Goal: Task Accomplishment & Management: Manage account settings

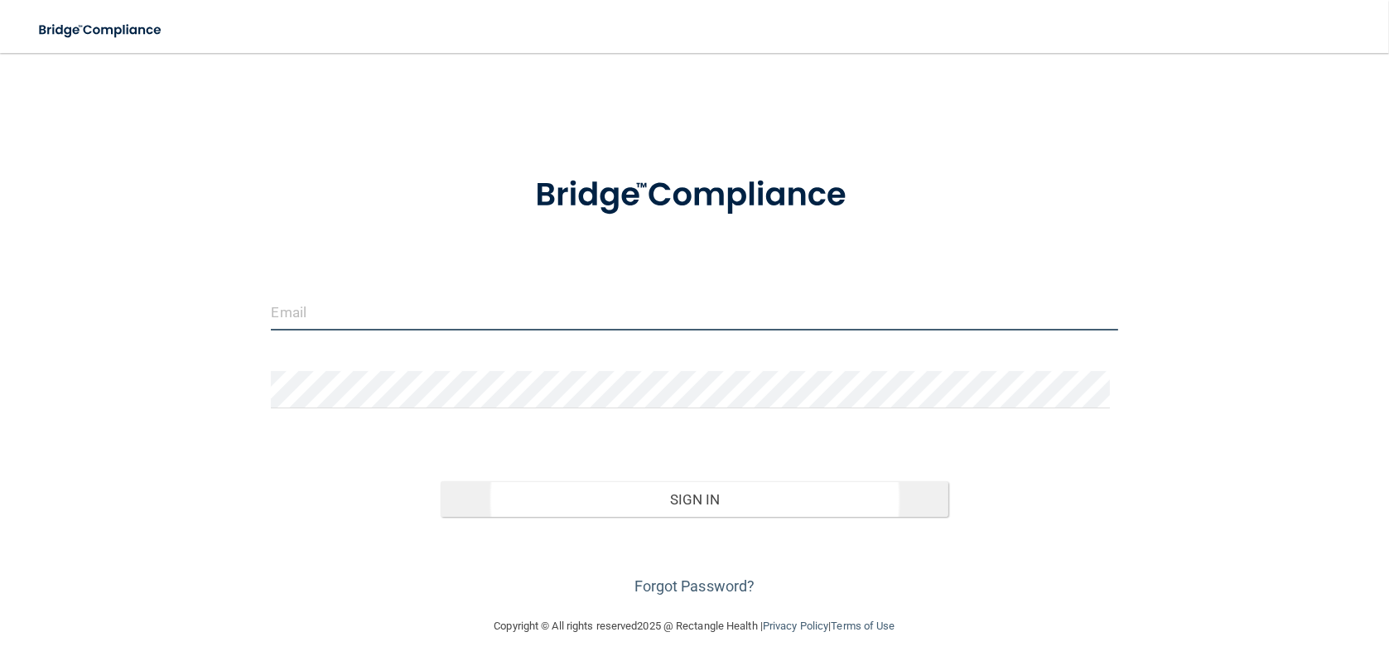
type input "[PERSON_NAME][EMAIL_ADDRESS][DOMAIN_NAME]"
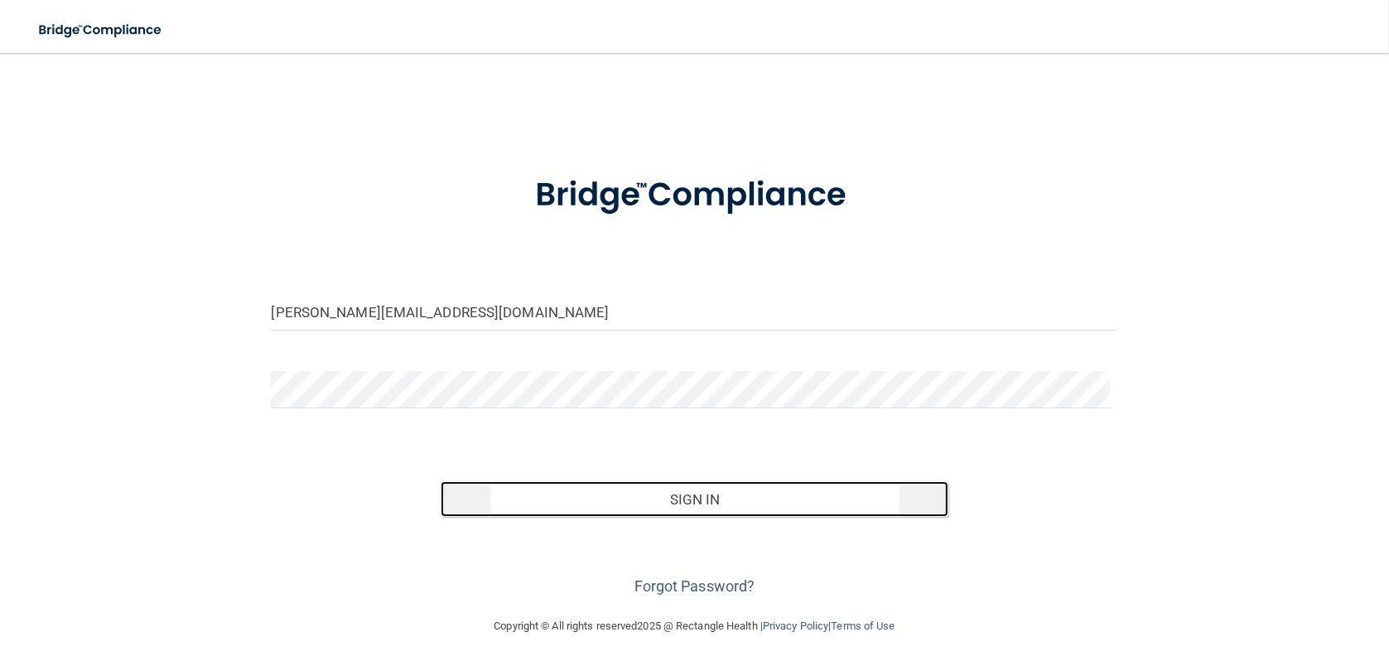
click at [683, 498] on button "Sign In" at bounding box center [695, 499] width 508 height 36
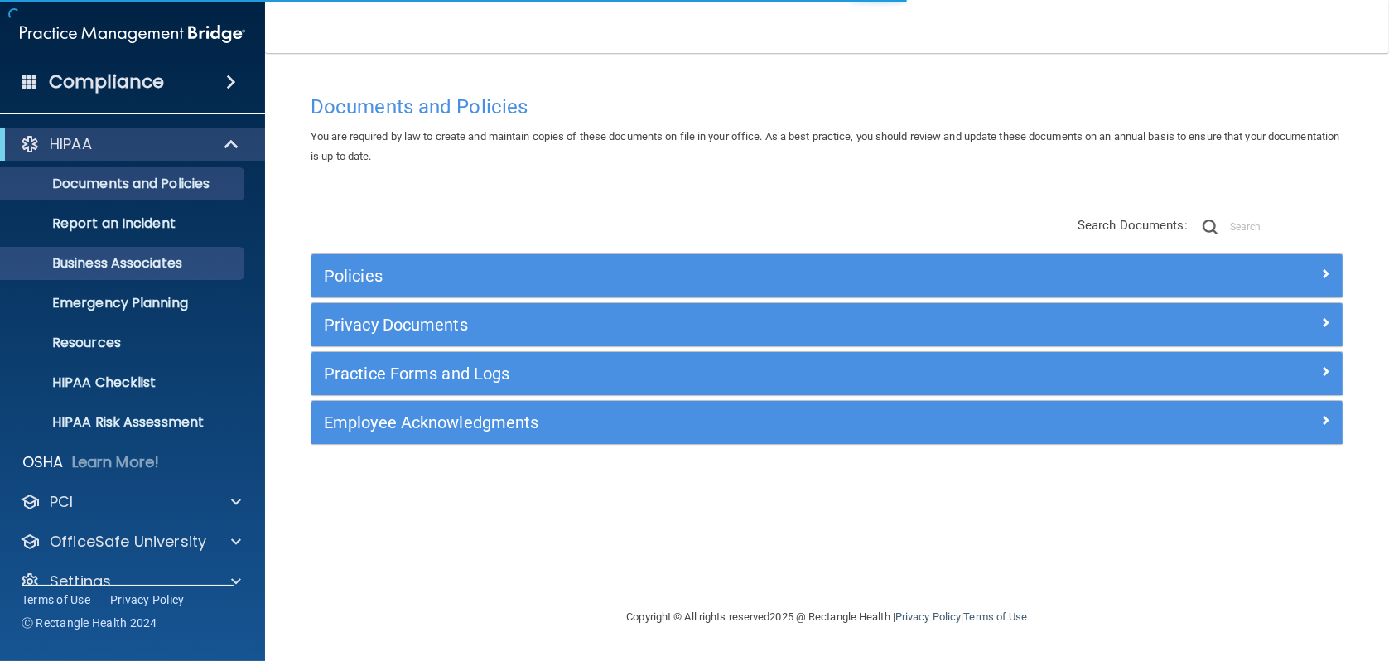
scroll to position [26, 0]
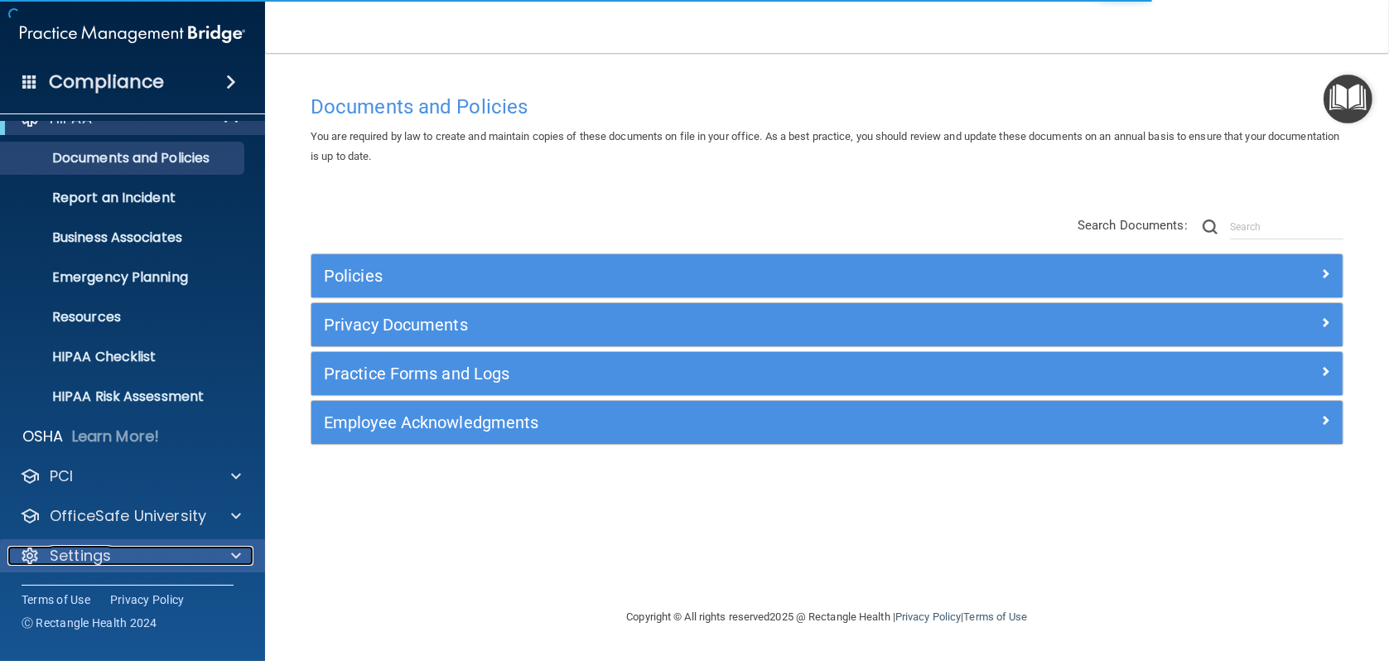
click at [79, 555] on p "Settings" at bounding box center [80, 556] width 61 height 20
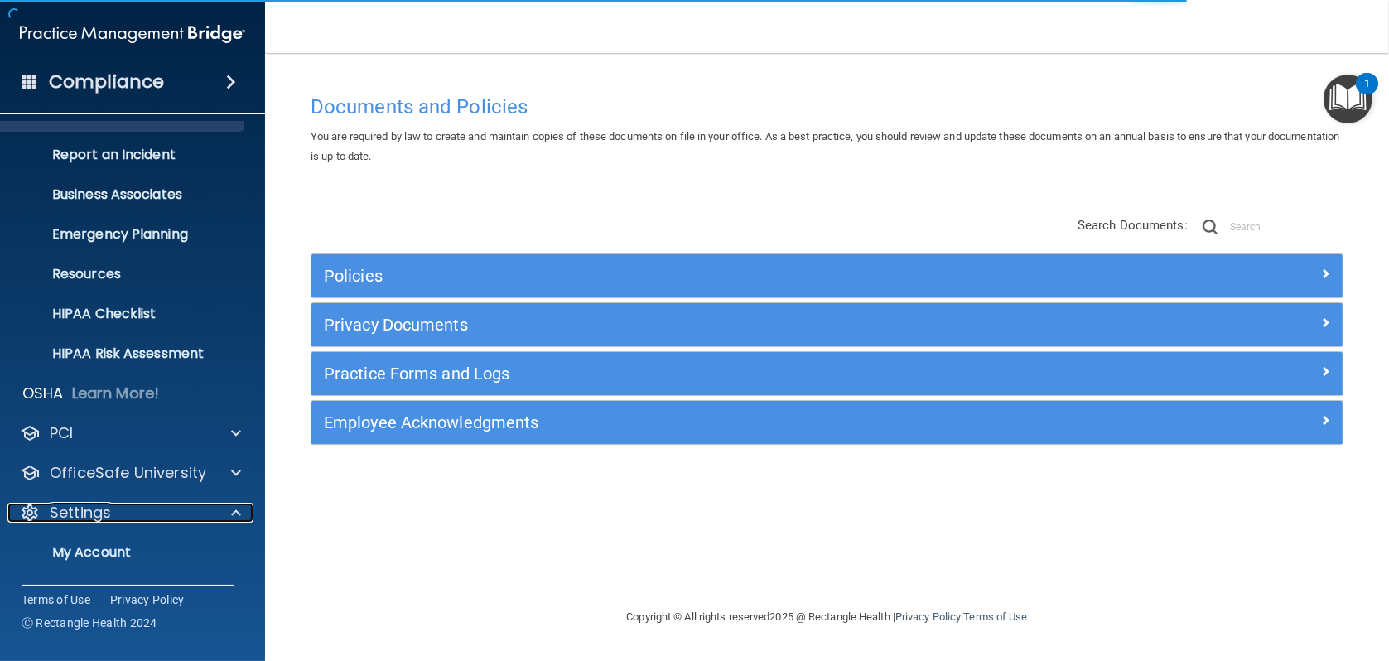
scroll to position [184, 0]
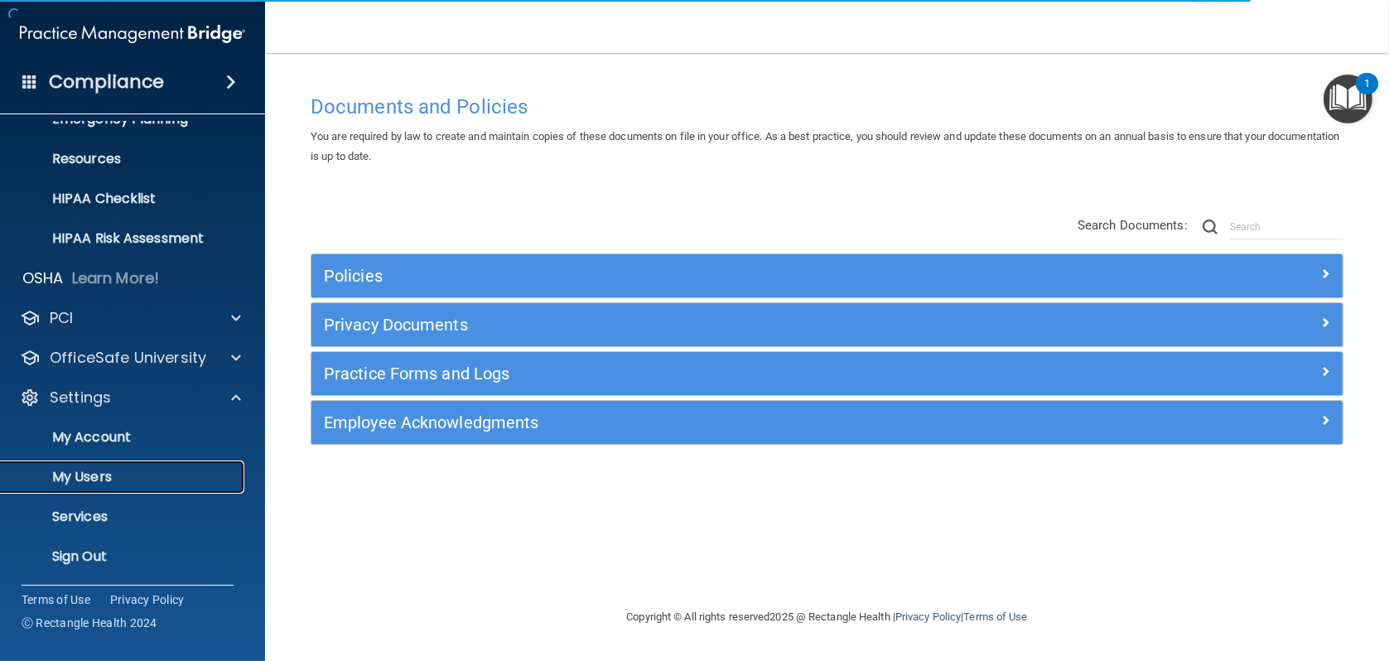
click at [84, 476] on p "My Users" at bounding box center [124, 477] width 226 height 17
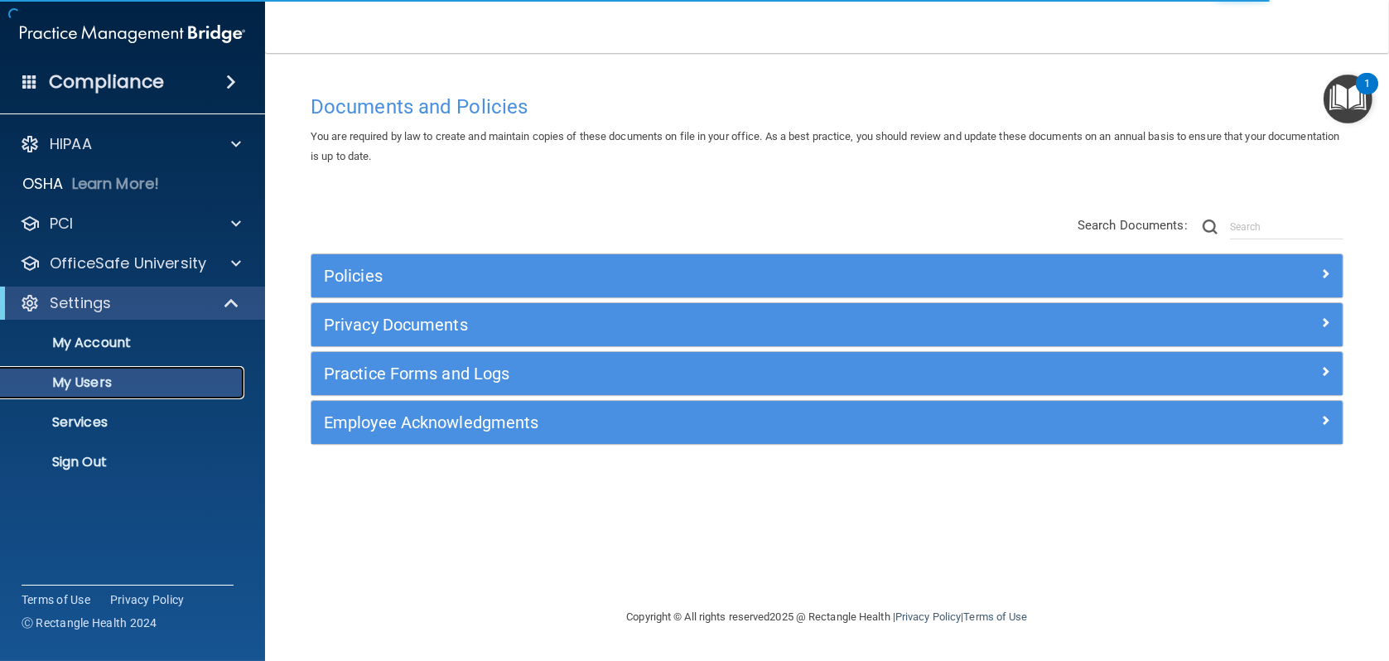
select select "20"
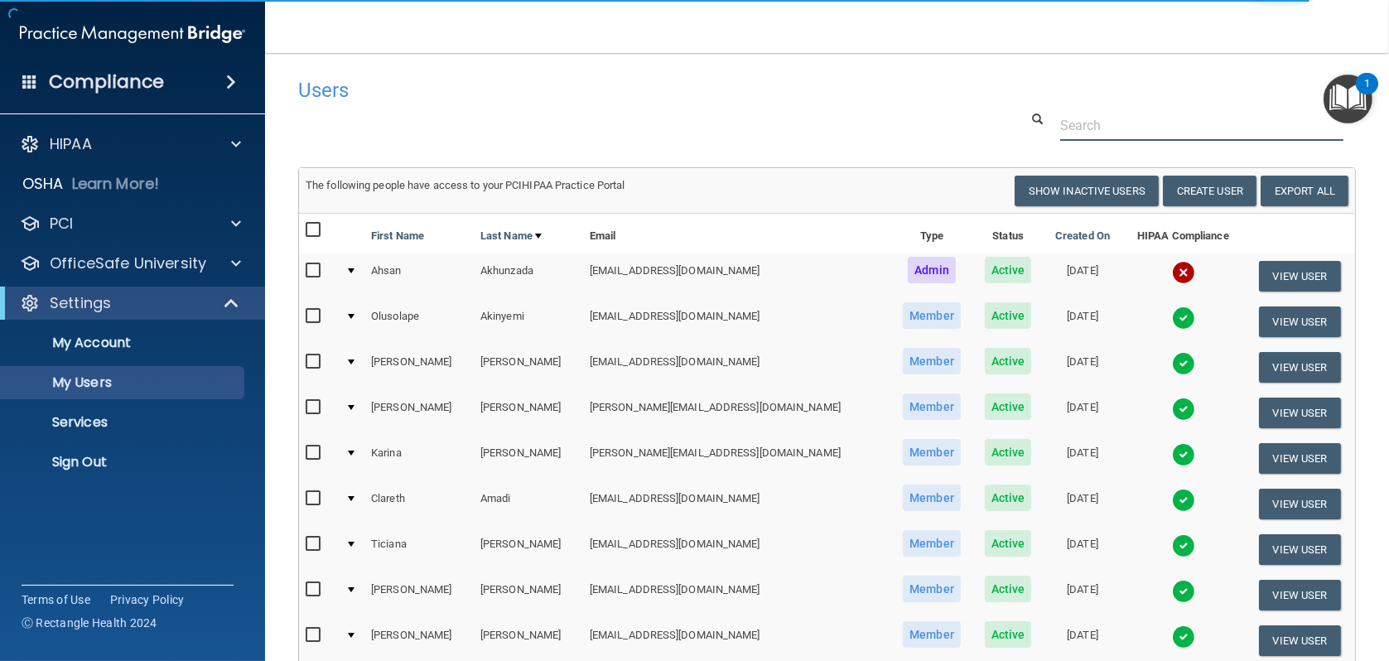
click at [1093, 121] on input "text" at bounding box center [1201, 125] width 283 height 31
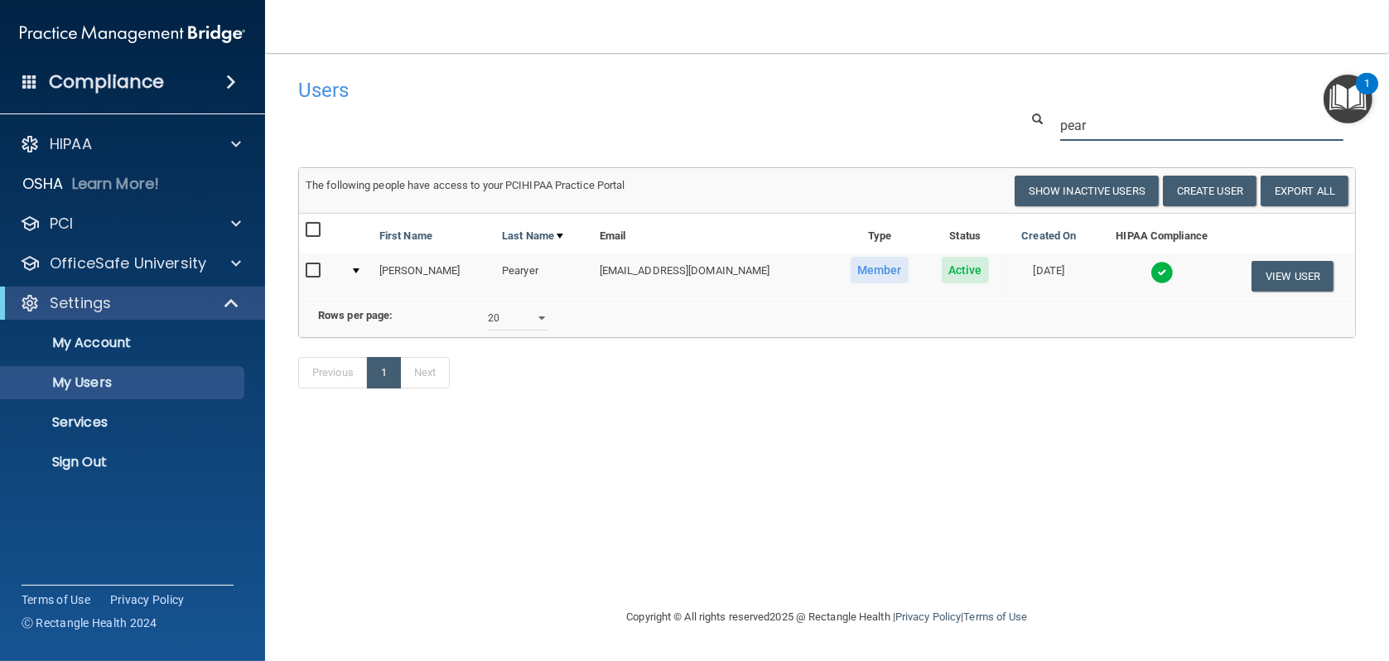
type input "pear"
click at [312, 272] on input "checkbox" at bounding box center [315, 270] width 19 height 13
checkbox input "true"
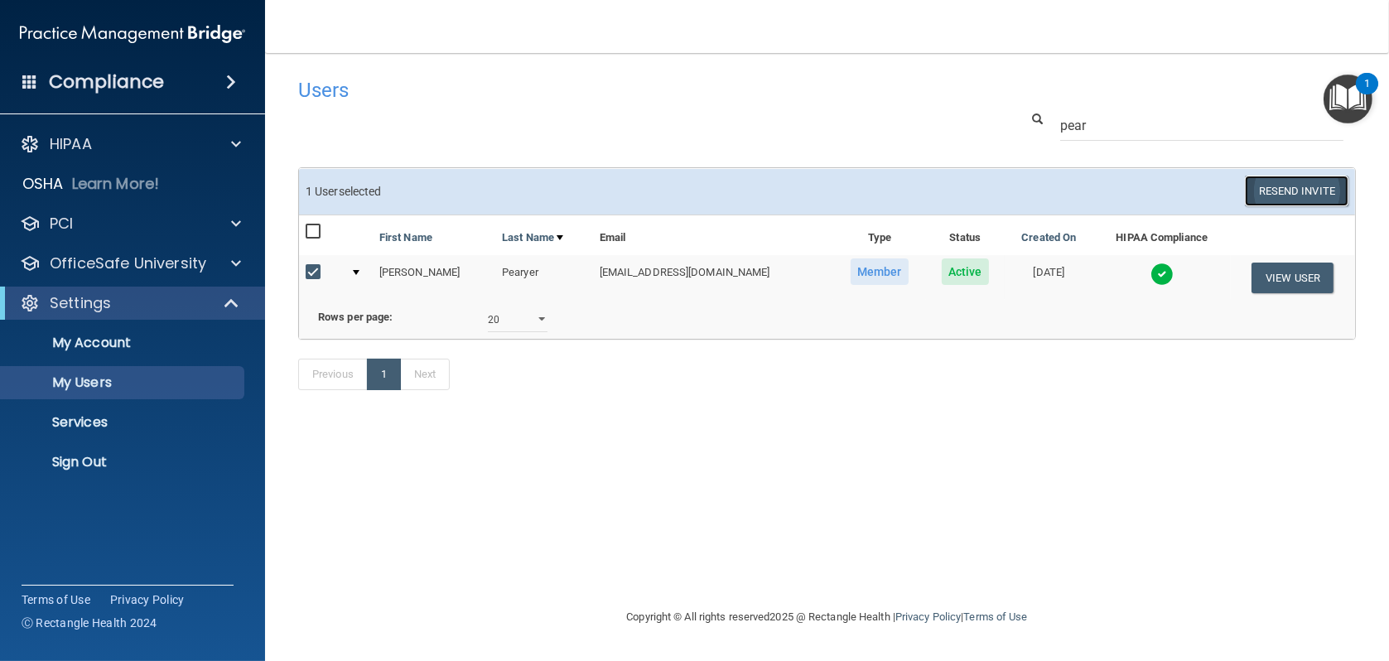
click at [1302, 194] on button "Resend Invite" at bounding box center [1297, 191] width 104 height 31
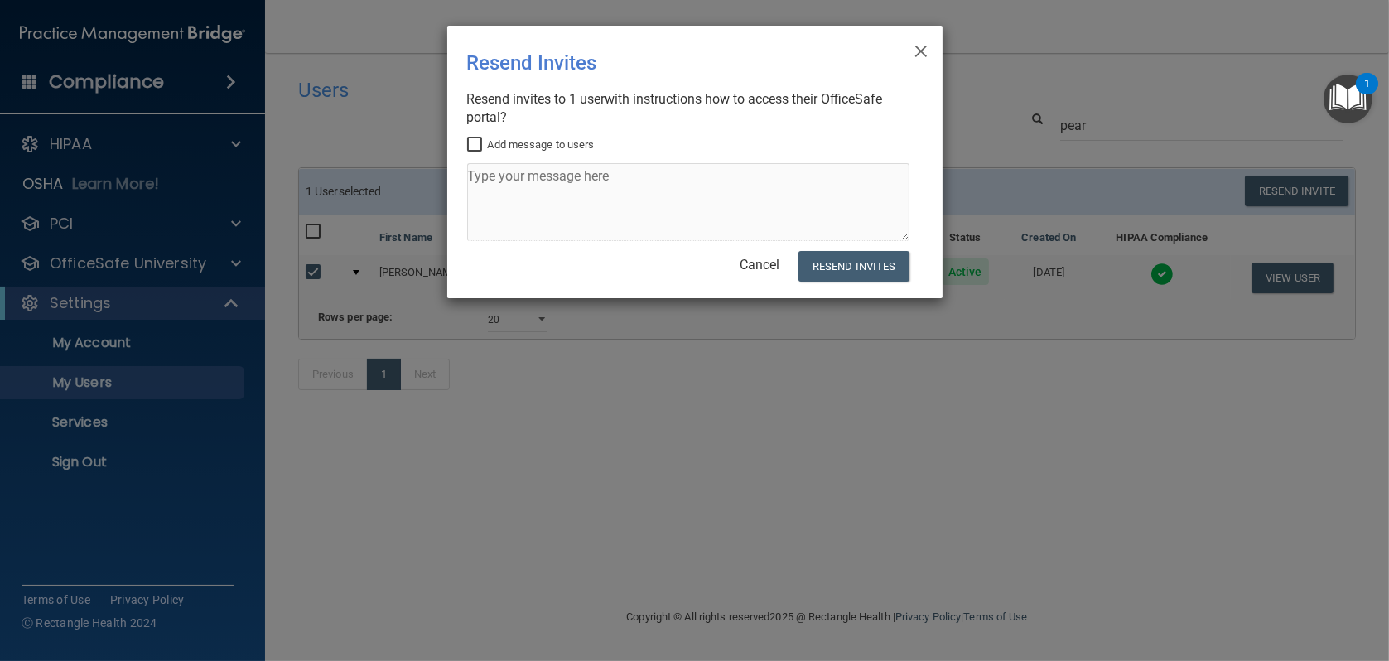
click at [479, 144] on input "Add message to users" at bounding box center [476, 144] width 19 height 13
checkbox input "true"
drag, startPoint x: 622, startPoint y: 174, endPoint x: 460, endPoint y: 174, distance: 162.3
click at [460, 174] on div "× Close Resend Invites There was an error while sending the invitations ... Res…" at bounding box center [694, 162] width 495 height 273
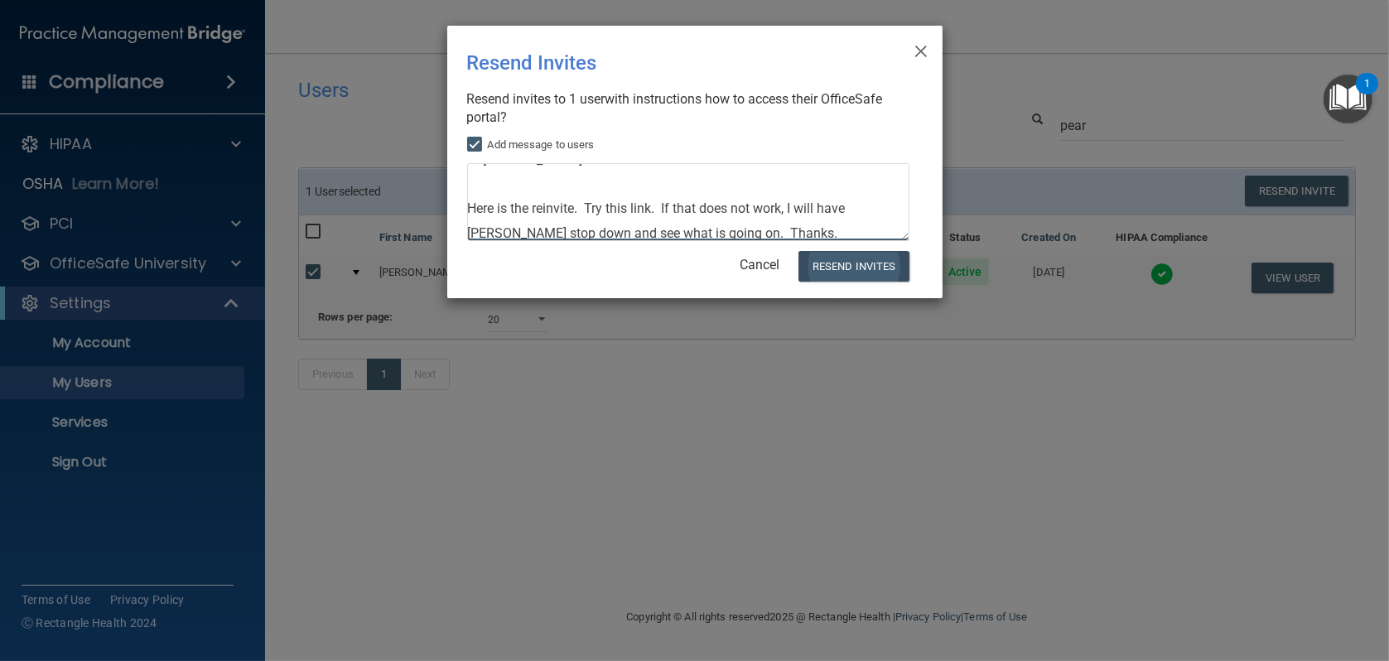
type textarea "Hi [PERSON_NAME]: Here is the reinvite. Try this link. If that does not work, I…"
click at [872, 266] on button "Resend Invites" at bounding box center [853, 266] width 110 height 31
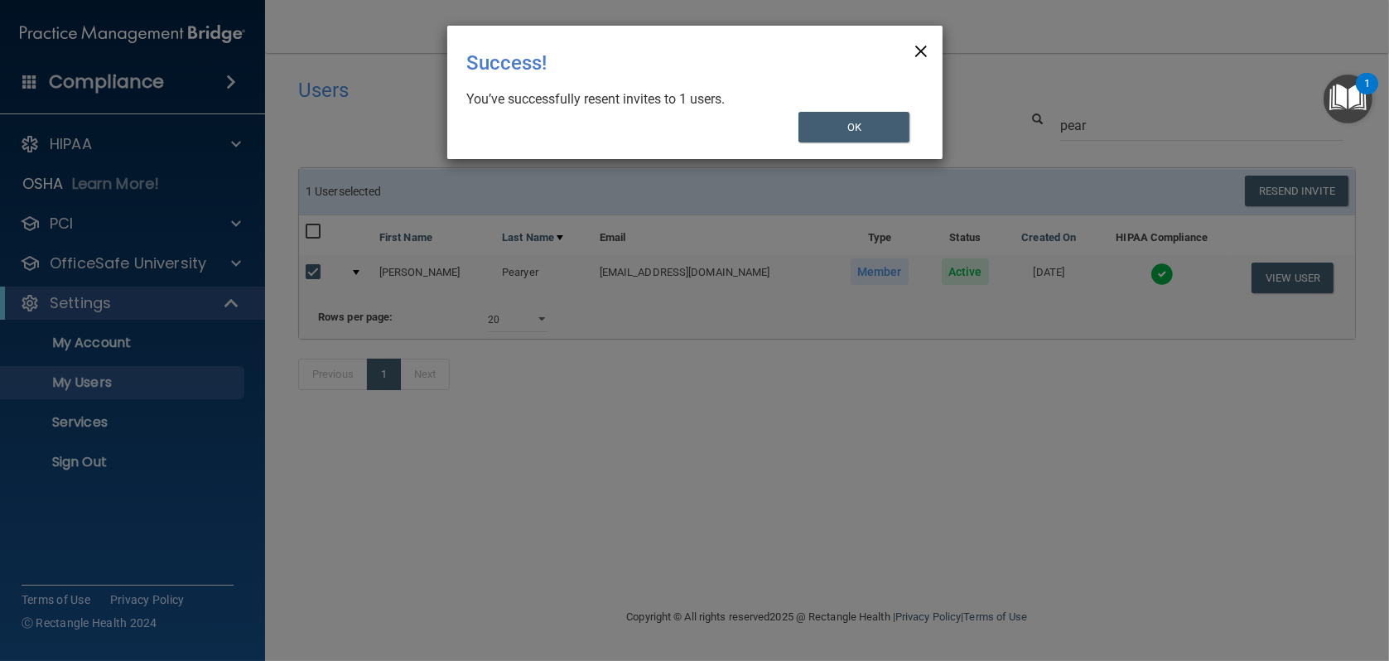
click at [925, 55] on span "×" at bounding box center [921, 48] width 15 height 33
